Goal: Task Accomplishment & Management: Use online tool/utility

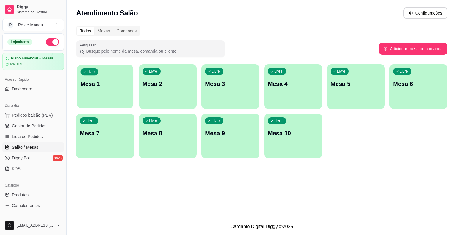
click at [128, 91] on div "Livre Mesa 1" at bounding box center [105, 83] width 56 height 36
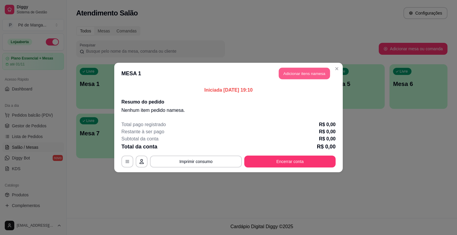
click at [315, 72] on button "Adicionar itens na mesa" at bounding box center [304, 74] width 51 height 12
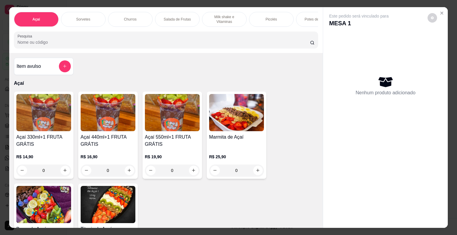
click at [131, 172] on div "0" at bounding box center [108, 171] width 55 height 12
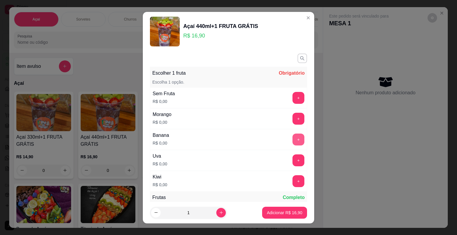
click at [293, 136] on button "+" at bounding box center [299, 140] width 12 height 12
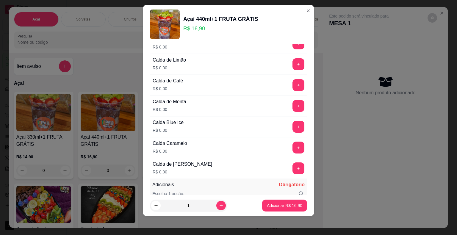
scroll to position [437, 0]
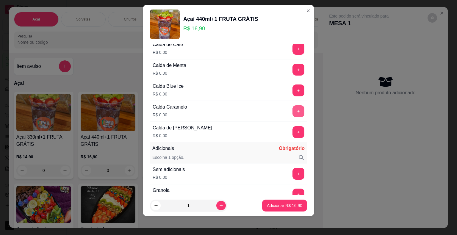
click at [293, 106] on button "+" at bounding box center [299, 111] width 12 height 12
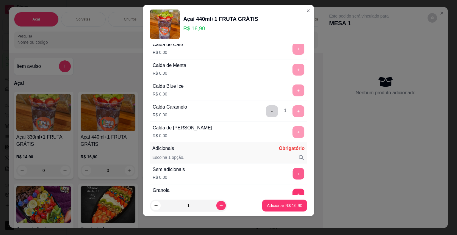
click at [293, 168] on button "+" at bounding box center [299, 174] width 12 height 12
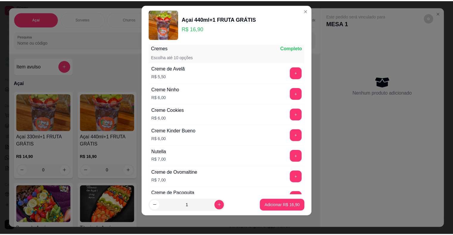
scroll to position [943, 0]
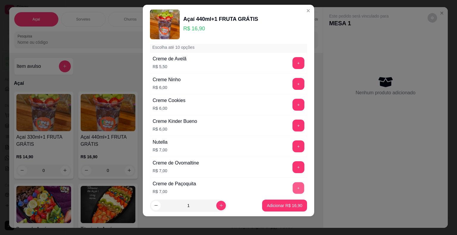
click at [293, 183] on button "+" at bounding box center [299, 188] width 12 height 12
click at [279, 202] on button "Adicionar R$ 23,90" at bounding box center [284, 206] width 45 height 12
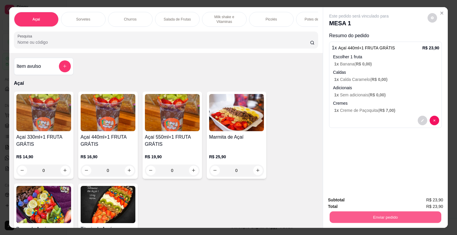
click at [394, 215] on button "Enviar pedido" at bounding box center [386, 218] width 112 height 12
click at [425, 200] on button "Enviar pedido" at bounding box center [427, 200] width 33 height 11
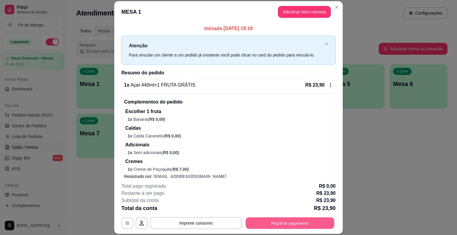
click at [266, 221] on button "Registrar pagamento" at bounding box center [290, 224] width 89 height 12
click at [204, 226] on button "Imprimir consumo" at bounding box center [196, 223] width 92 height 12
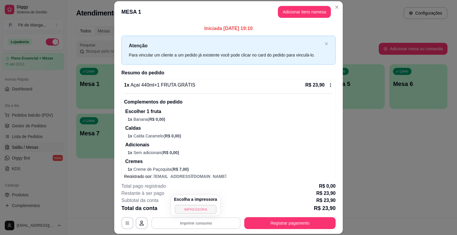
click at [209, 205] on button "IMPRESSORA" at bounding box center [196, 209] width 42 height 9
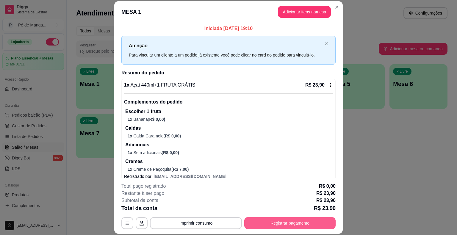
click at [305, 226] on button "Registrar pagamento" at bounding box center [289, 223] width 91 height 12
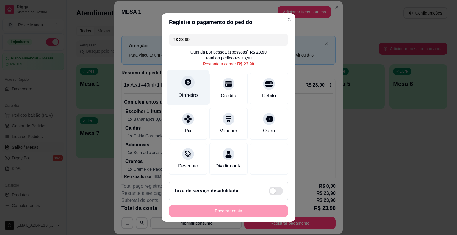
click at [191, 96] on div "Dinheiro" at bounding box center [188, 95] width 20 height 8
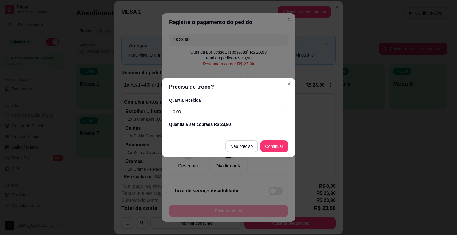
click at [213, 114] on input "0,00" at bounding box center [228, 112] width 119 height 12
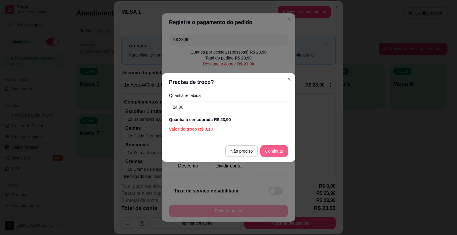
type input "24,00"
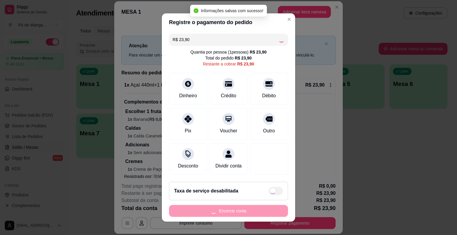
type input "R$ 0,00"
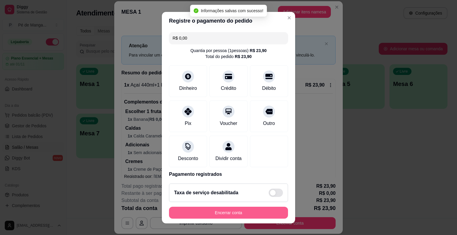
click at [234, 211] on button "Encerrar conta" at bounding box center [228, 213] width 119 height 12
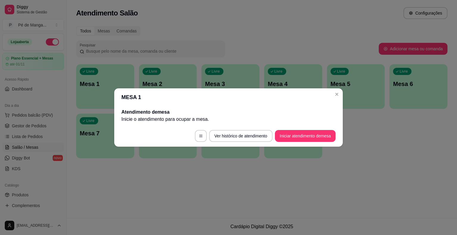
click at [338, 99] on header "MESA 1" at bounding box center [228, 97] width 229 height 18
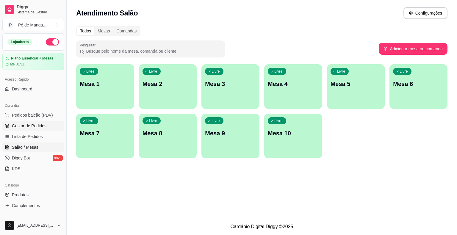
click at [23, 123] on span "Gestor de Pedidos" at bounding box center [29, 126] width 35 height 6
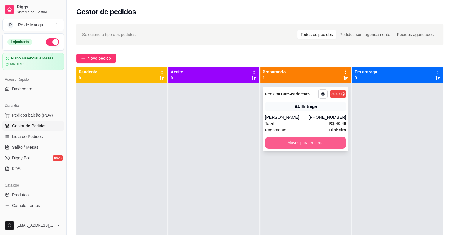
click at [294, 141] on button "Mover para entrega" at bounding box center [305, 143] width 81 height 12
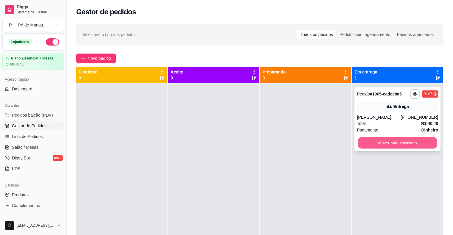
click at [383, 140] on button "Mover para finalizado" at bounding box center [397, 143] width 79 height 12
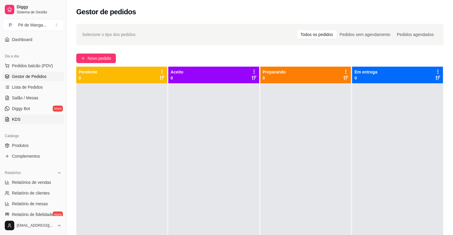
scroll to position [60, 0]
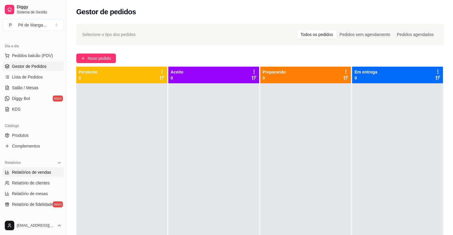
click at [29, 174] on span "Relatórios de vendas" at bounding box center [31, 172] width 39 height 6
select select "ALL"
select select "0"
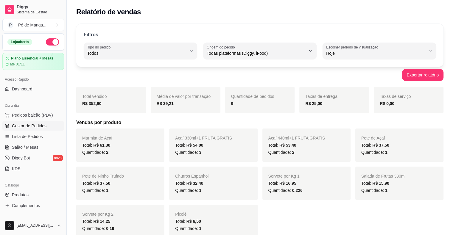
click at [30, 125] on span "Gestor de Pedidos" at bounding box center [29, 126] width 35 height 6
